Goal: Information Seeking & Learning: Learn about a topic

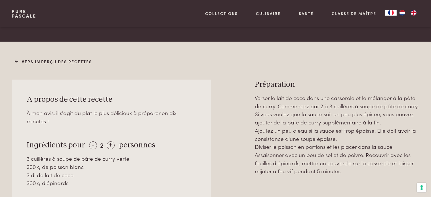
scroll to position [204, 0]
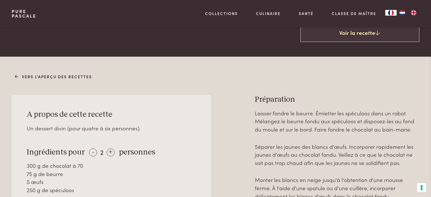
scroll to position [259, 0]
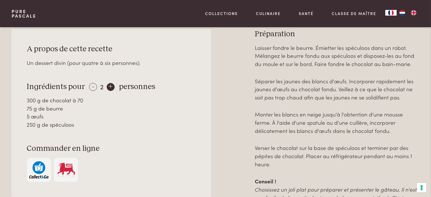
click at [109, 86] on div "+" at bounding box center [111, 87] width 8 height 8
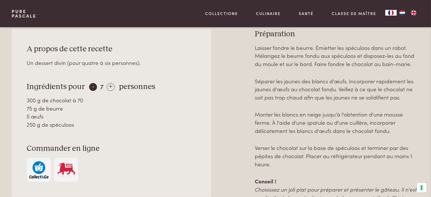
click at [90, 86] on div "-" at bounding box center [93, 87] width 8 height 8
click at [91, 87] on div "-" at bounding box center [93, 87] width 8 height 8
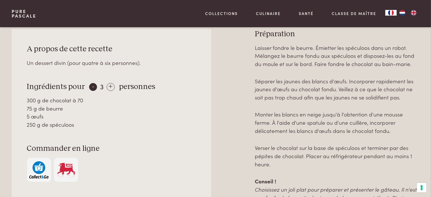
click at [91, 87] on div "-" at bounding box center [93, 87] width 8 height 8
click at [91, 87] on div "- 1 +" at bounding box center [101, 86] width 24 height 8
click at [109, 87] on div "+" at bounding box center [109, 87] width 8 height 8
click at [109, 87] on div "+" at bounding box center [111, 87] width 8 height 8
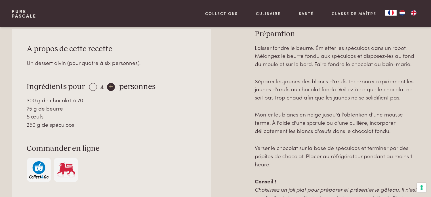
click at [109, 87] on div "+" at bounding box center [111, 87] width 8 height 8
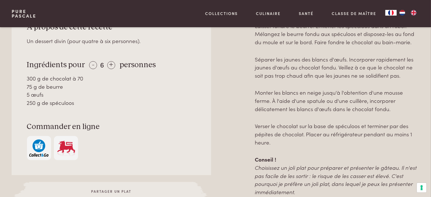
scroll to position [285, 0]
